Goal: Task Accomplishment & Management: Manage account settings

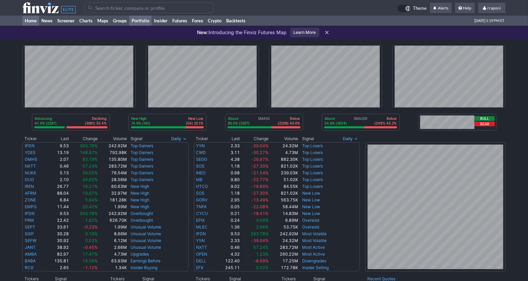
click at [147, 20] on link "Portfolio" at bounding box center [140, 21] width 22 height 10
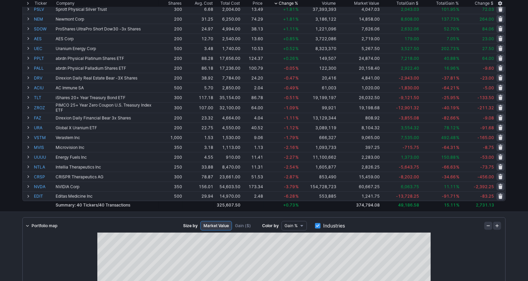
scroll to position [277, 0]
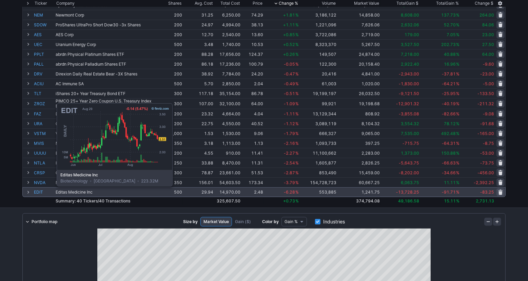
click at [40, 191] on link "EDIT" at bounding box center [44, 192] width 20 height 9
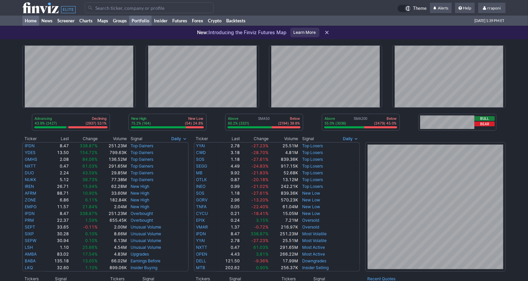
click at [146, 20] on link "Portfolio" at bounding box center [140, 21] width 22 height 10
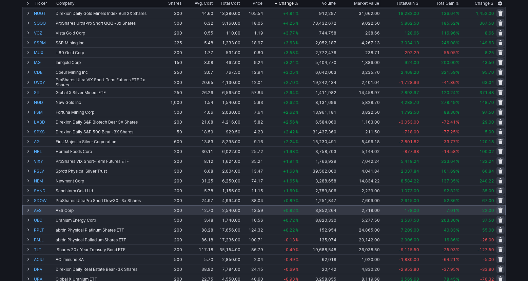
scroll to position [48, 0]
